Goal: Information Seeking & Learning: Understand process/instructions

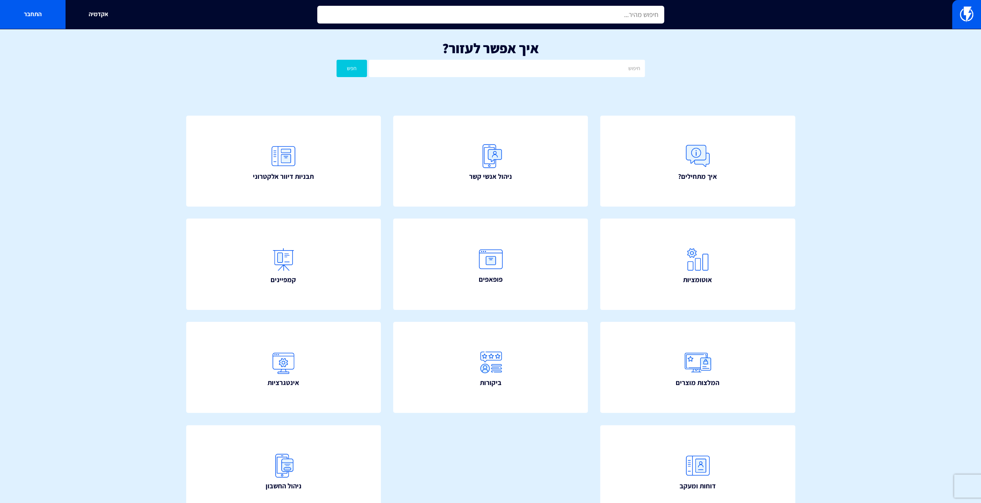
click at [639, 17] on input "text" at bounding box center [490, 15] width 347 height 18
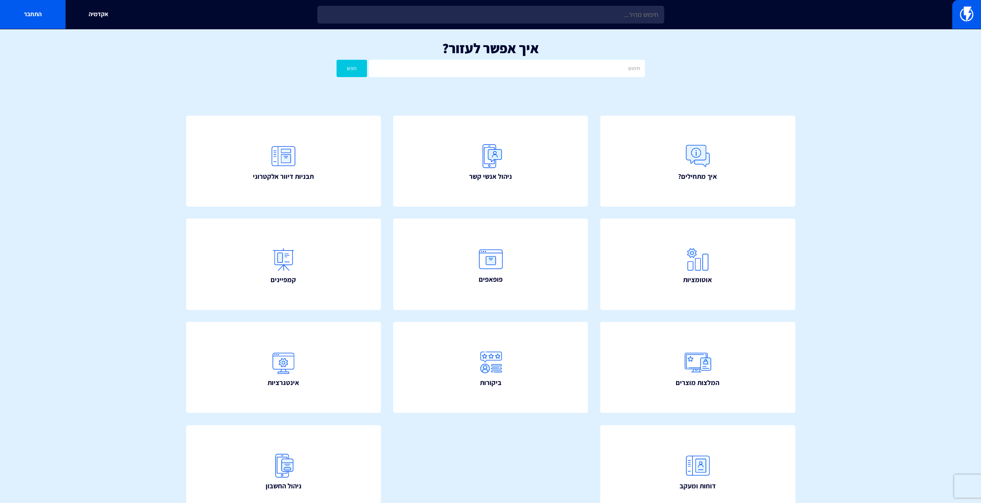
click at [737, 49] on h1 "איך אפשר לעזור?" at bounding box center [491, 47] width 958 height 15
click at [125, 175] on section "איך אפשר לעזור? חפש איך מתחילים? ניהול אנשי קשר תבניות דיוור אלקטרוני" at bounding box center [490, 290] width 981 height 523
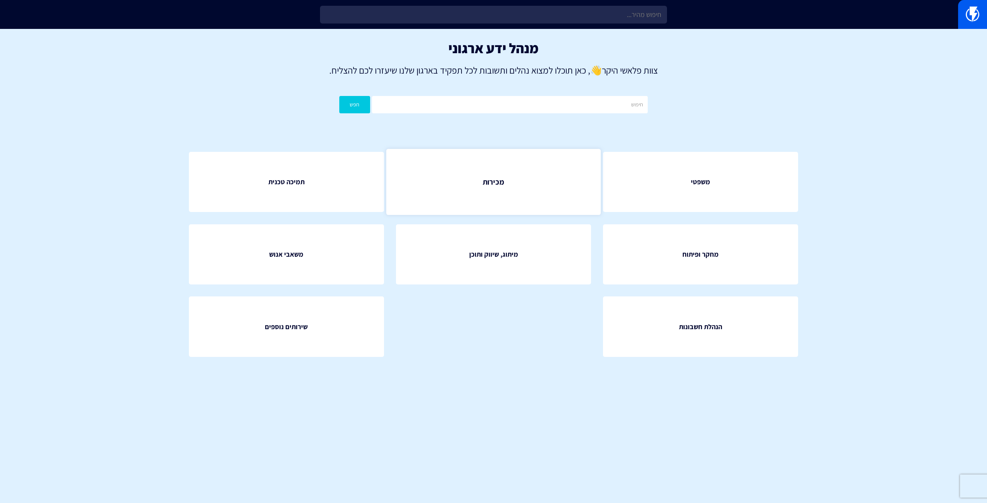
click at [481, 190] on link "מכירות" at bounding box center [493, 182] width 214 height 66
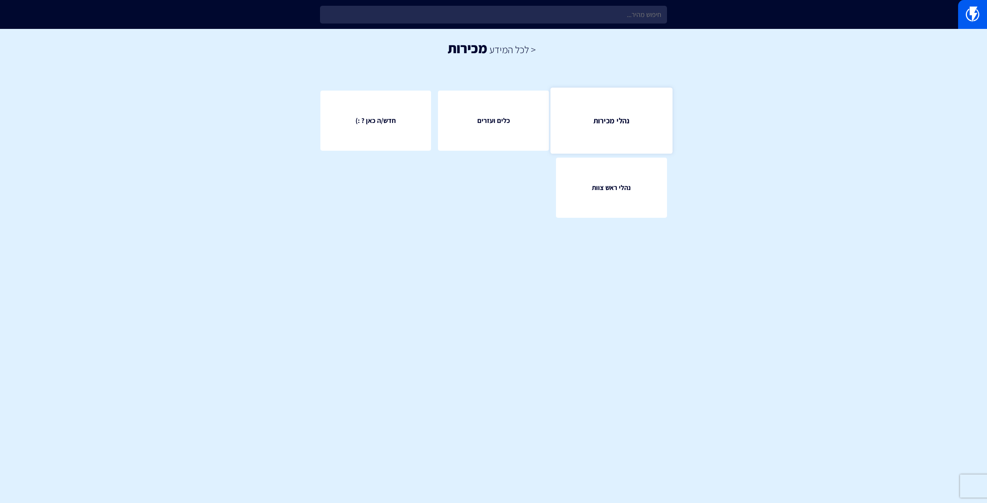
click at [646, 146] on link "נהלי מכירות" at bounding box center [611, 120] width 122 height 66
drag, startPoint x: 361, startPoint y: 295, endPoint x: 366, endPoint y: 298, distance: 5.9
